Goal: Task Accomplishment & Management: Use online tool/utility

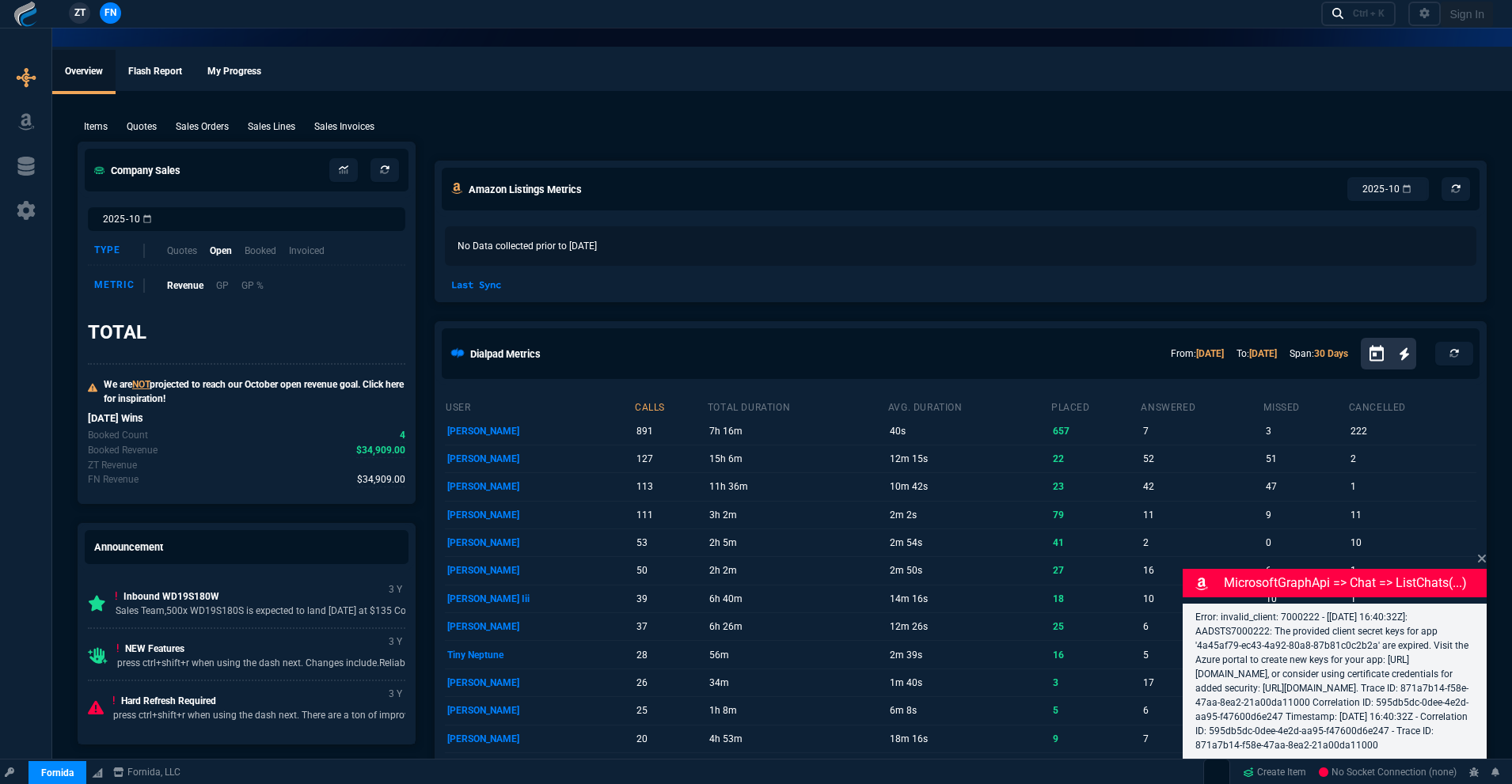
select select "18: totals"
